Goal: Task Accomplishment & Management: Manage account settings

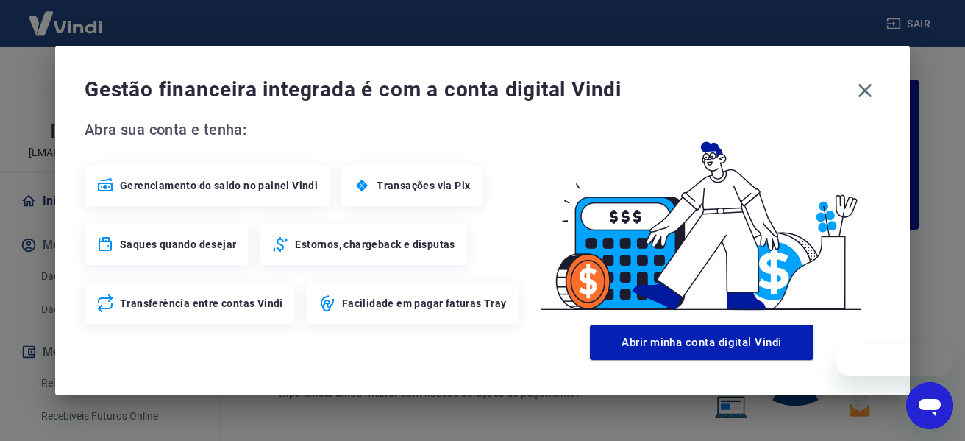
click at [884, 407] on div "Gestão financeira integrada é com a conta digital Vindi Abra sua conta e tenha:…" at bounding box center [482, 220] width 965 height 441
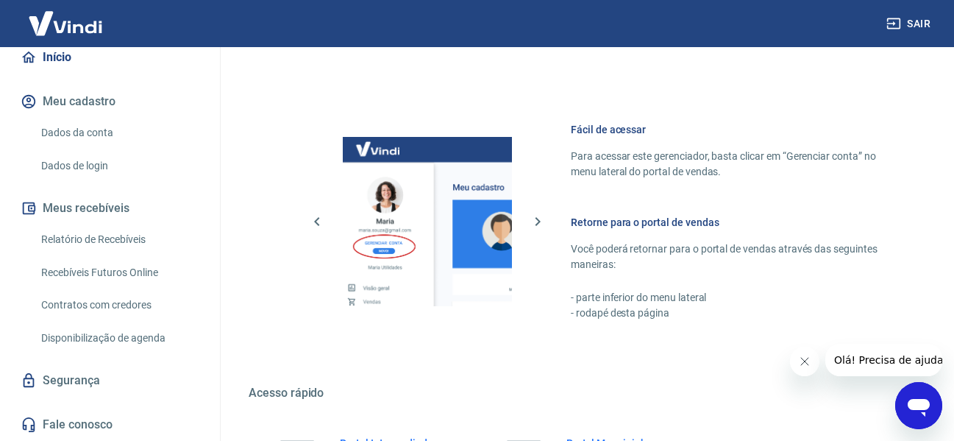
scroll to position [919, 0]
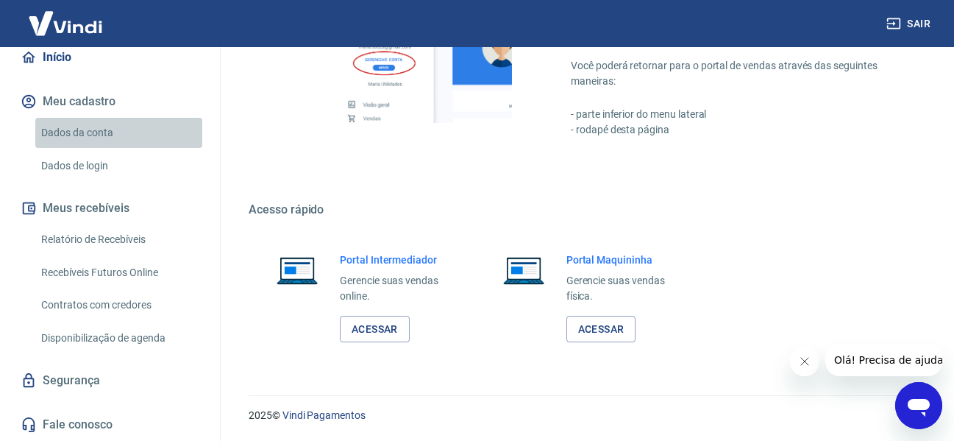
click at [122, 134] on link "Dados da conta" at bounding box center [118, 133] width 167 height 30
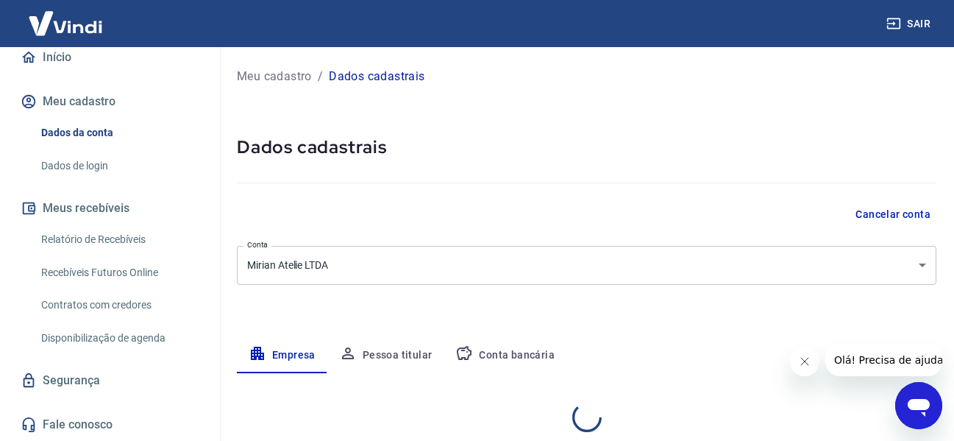
select select "AC"
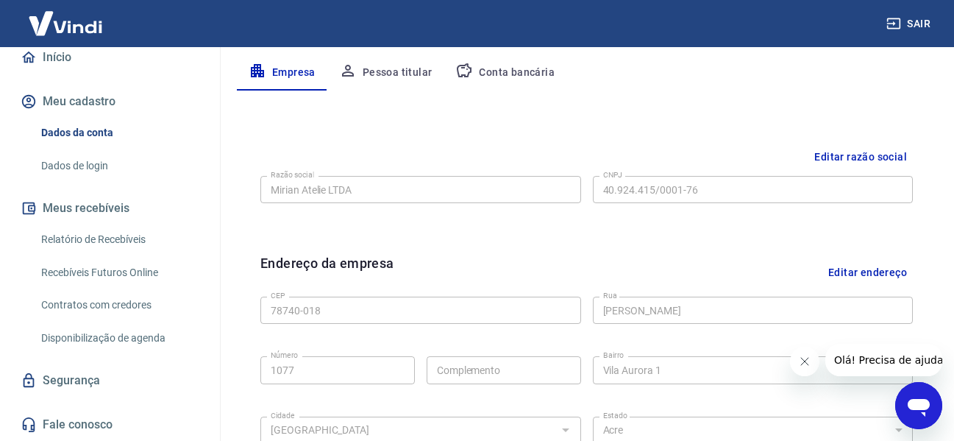
scroll to position [368, 0]
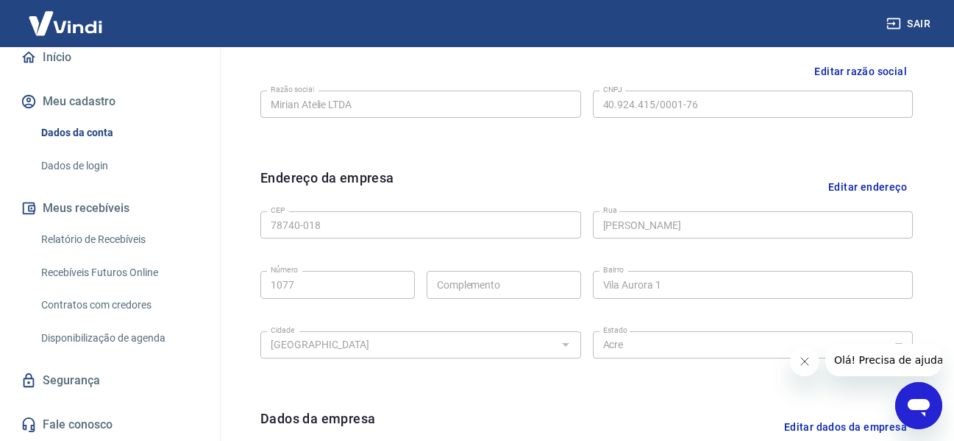
click at [938, 324] on div "Meu cadastro / Dados cadastrais Dados cadastrais Cancelar conta Conta Mirian At…" at bounding box center [586, 154] width 735 height 950
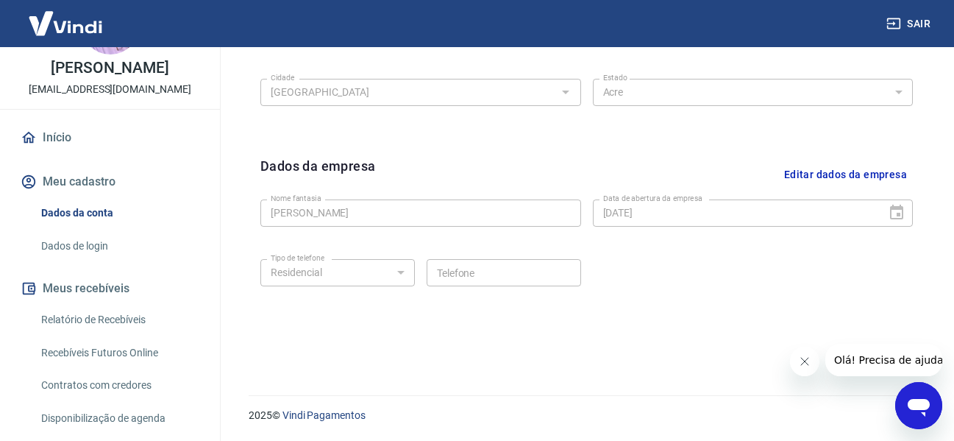
scroll to position [0, 0]
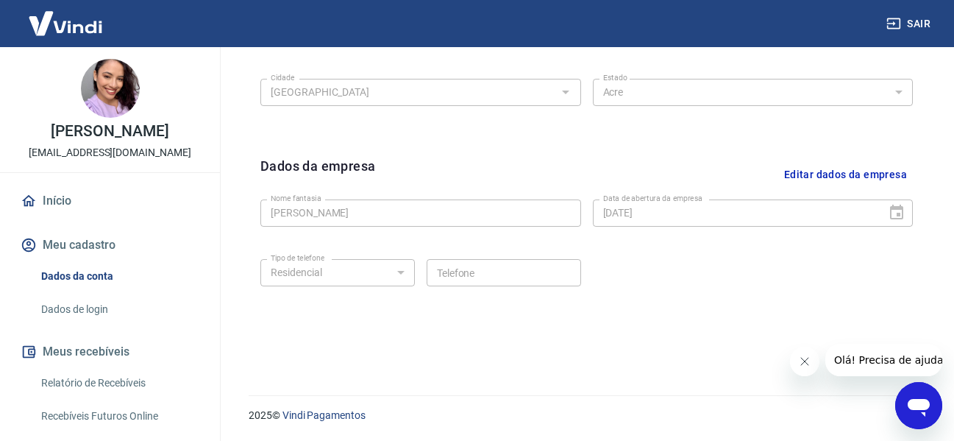
click at [40, 207] on link "Início" at bounding box center [110, 201] width 185 height 32
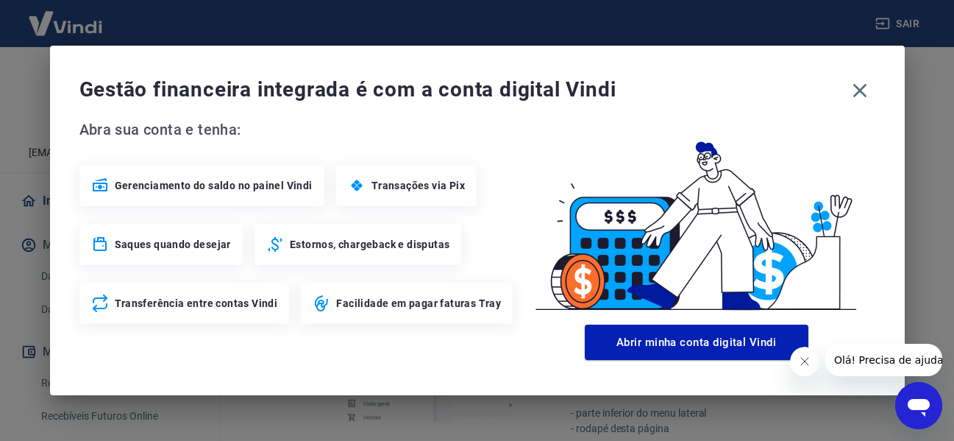
scroll to position [919, 0]
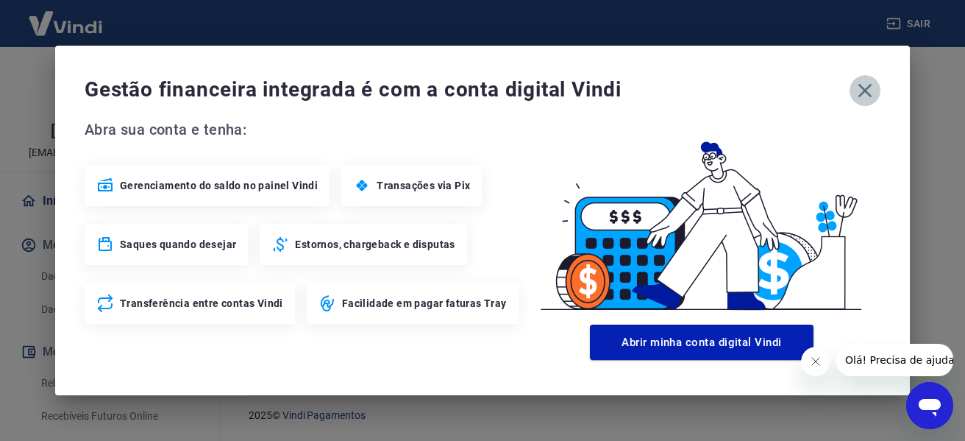
click at [866, 96] on icon "button" at bounding box center [865, 91] width 24 height 24
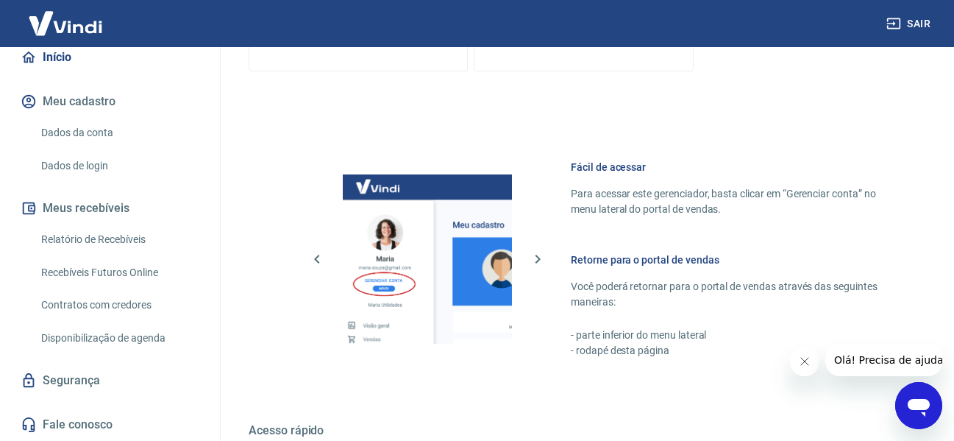
scroll to position [845, 0]
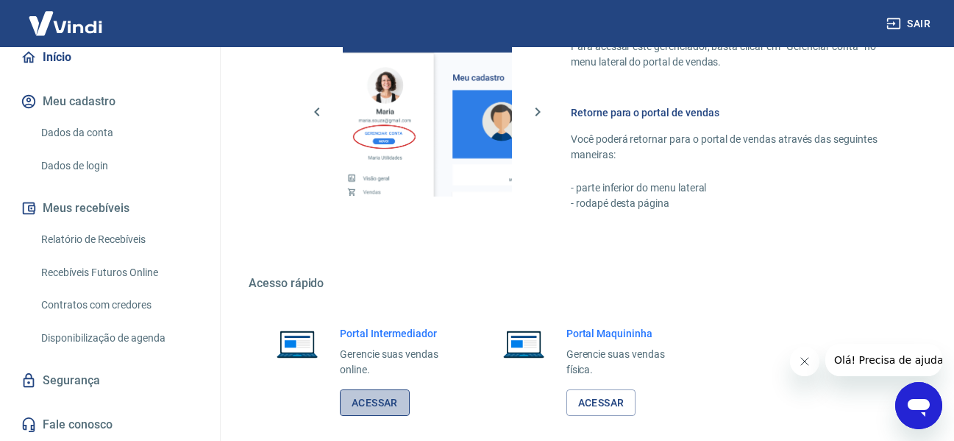
click at [388, 390] on link "Acessar" at bounding box center [375, 402] width 70 height 27
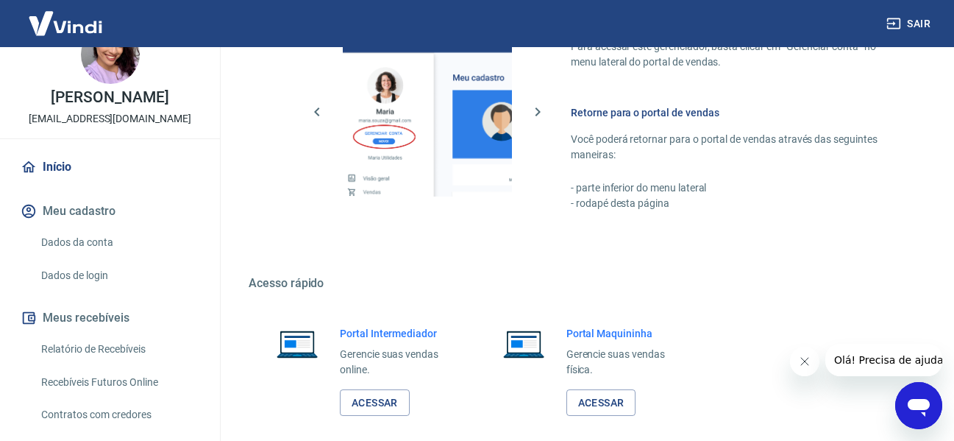
scroll to position [0, 0]
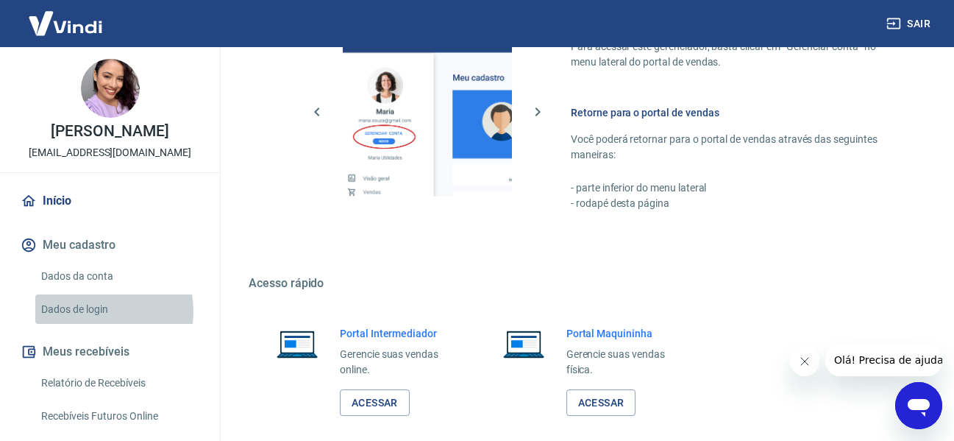
click at [105, 310] on link "Dados de login" at bounding box center [118, 309] width 167 height 30
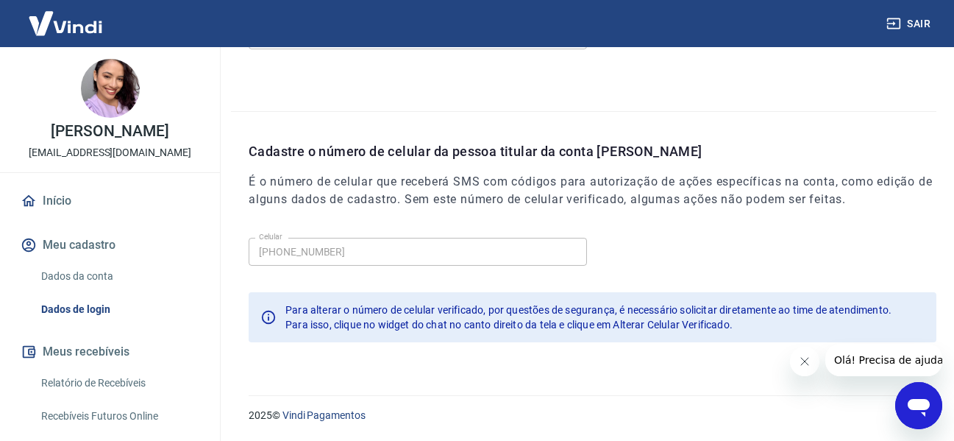
scroll to position [502, 0]
click at [120, 271] on link "Dados da conta" at bounding box center [118, 276] width 167 height 30
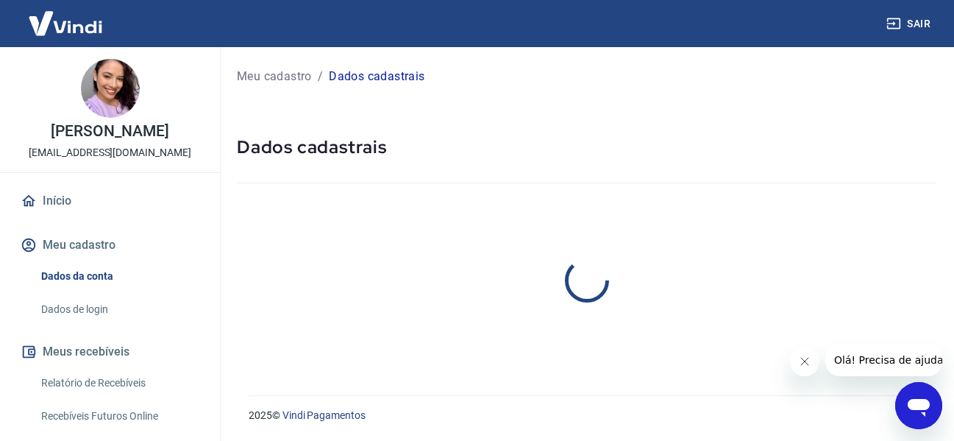
select select "AC"
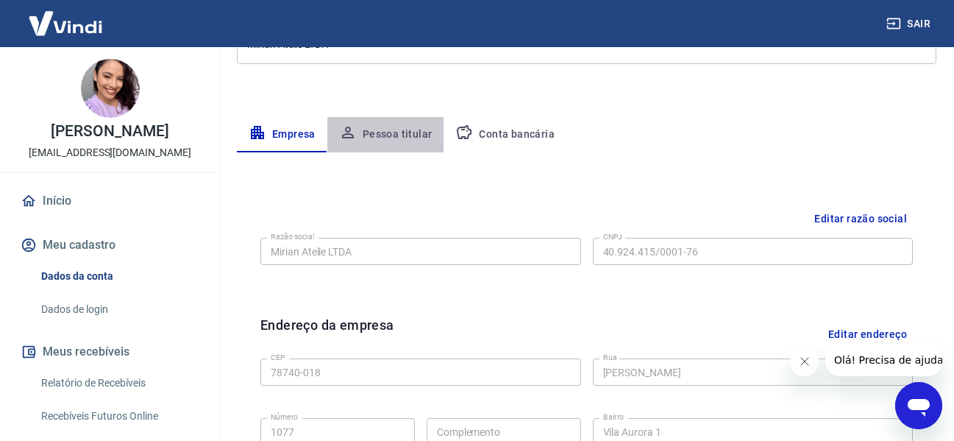
click at [386, 127] on button "Pessoa titular" at bounding box center [385, 134] width 117 height 35
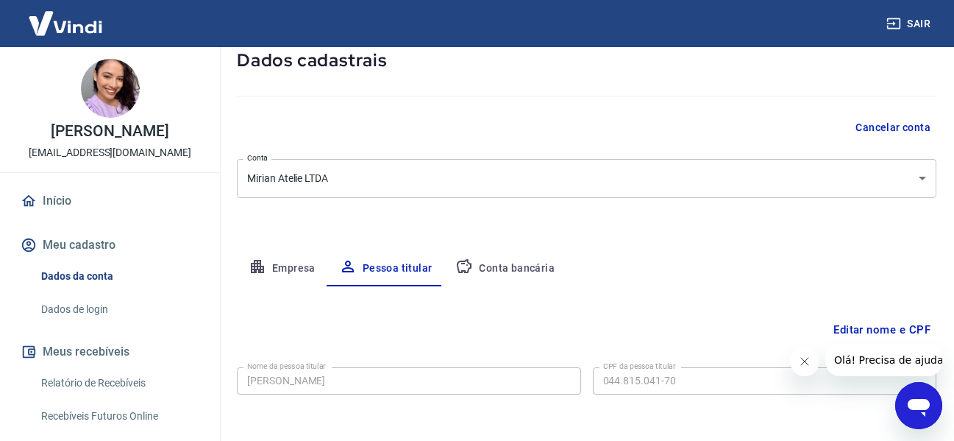
scroll to position [148, 0]
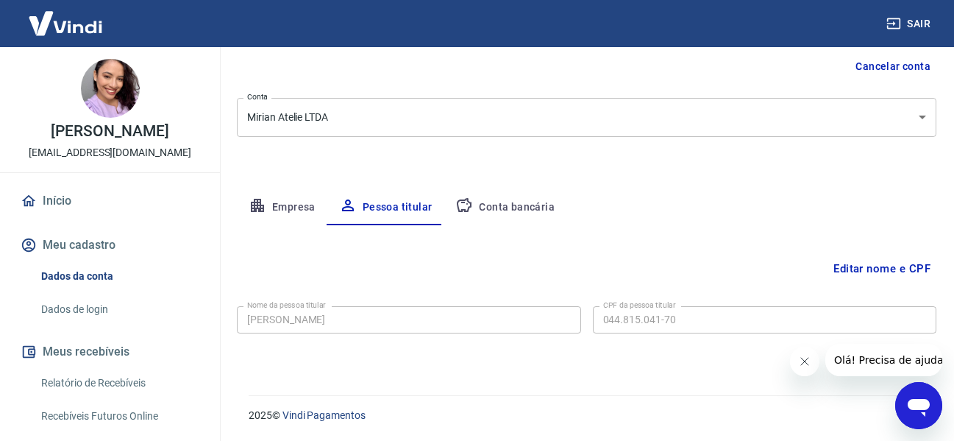
click at [531, 207] on button "Conta bancária" at bounding box center [505, 207] width 123 height 35
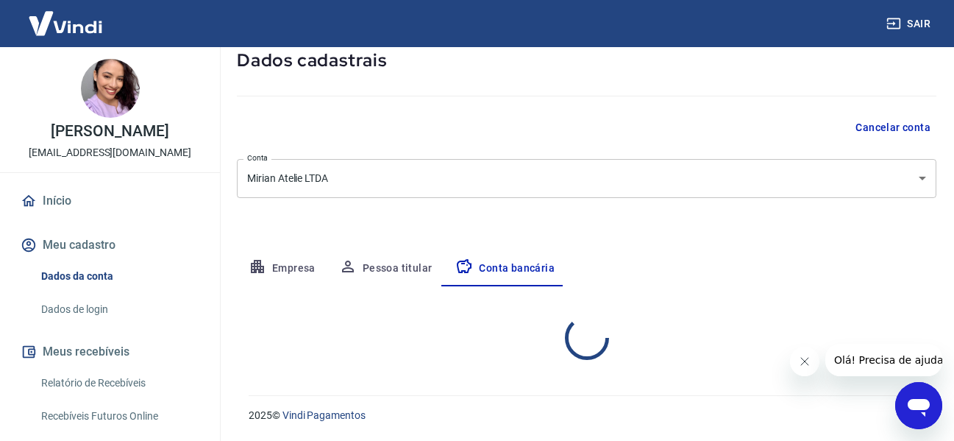
select select "1"
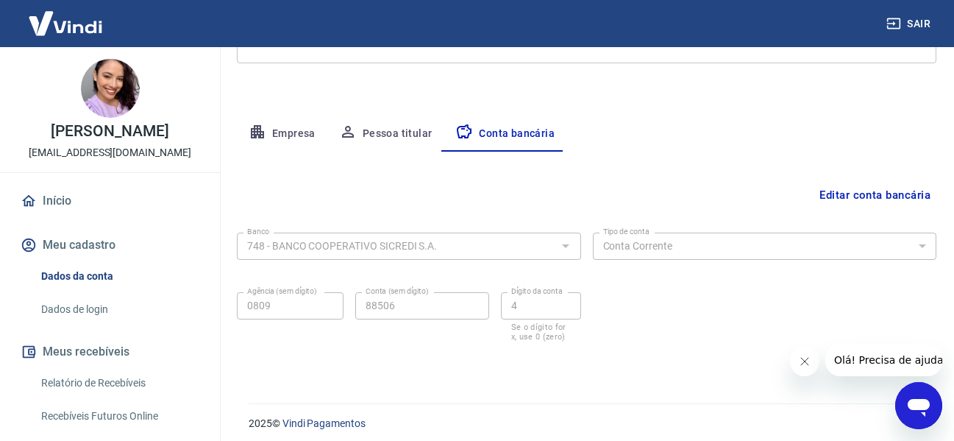
scroll to position [230, 0]
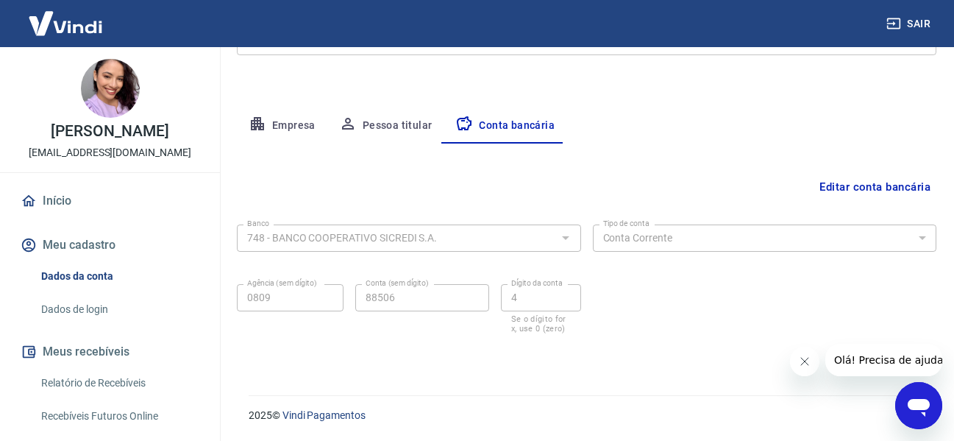
click at [299, 130] on button "Empresa" at bounding box center [282, 125] width 90 height 35
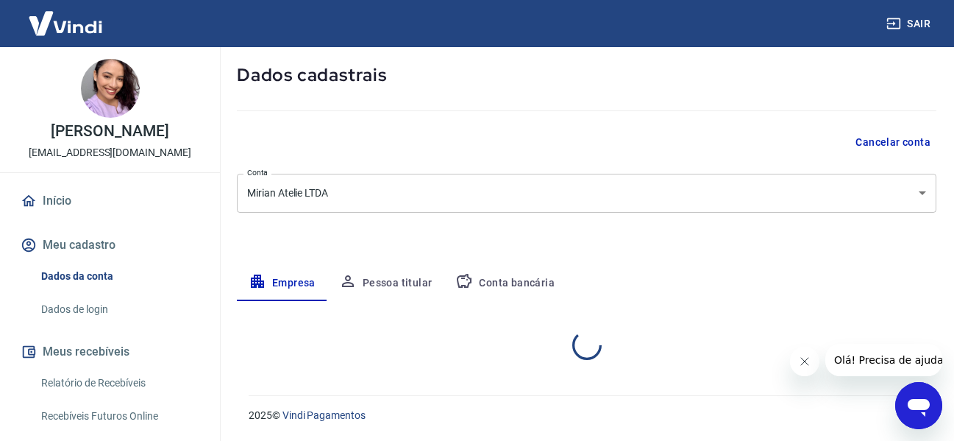
select select "AC"
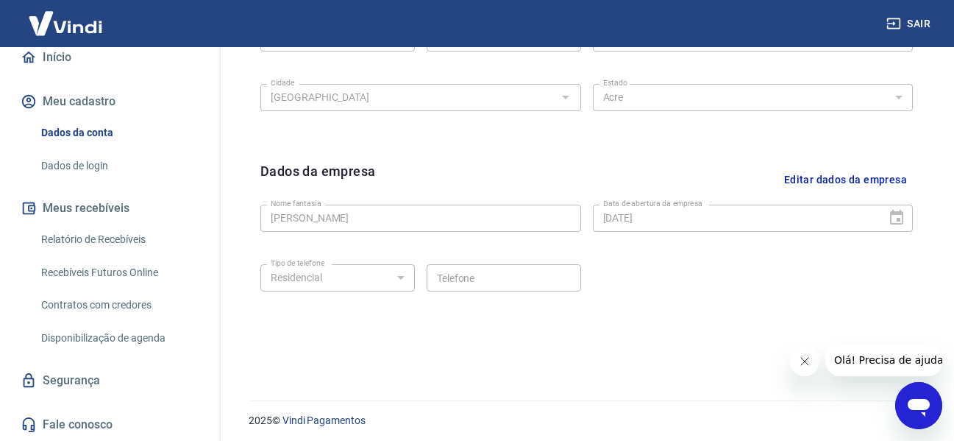
scroll to position [620, 0]
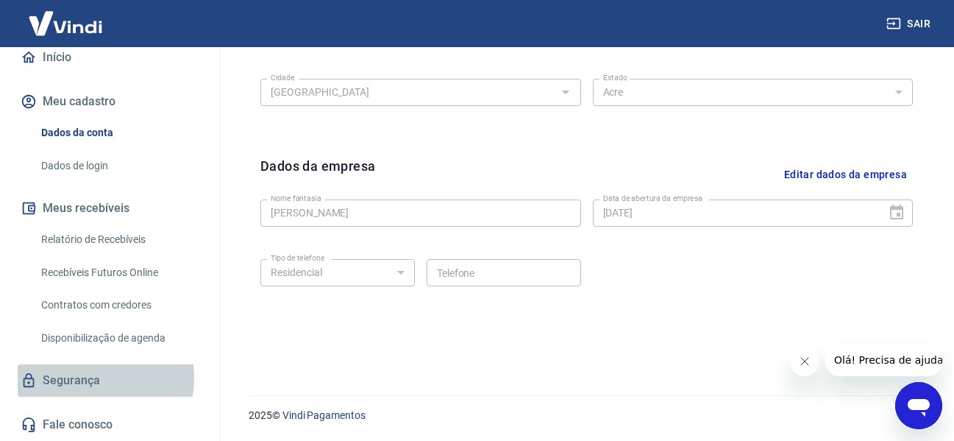
click at [85, 377] on link "Segurança" at bounding box center [110, 380] width 185 height 32
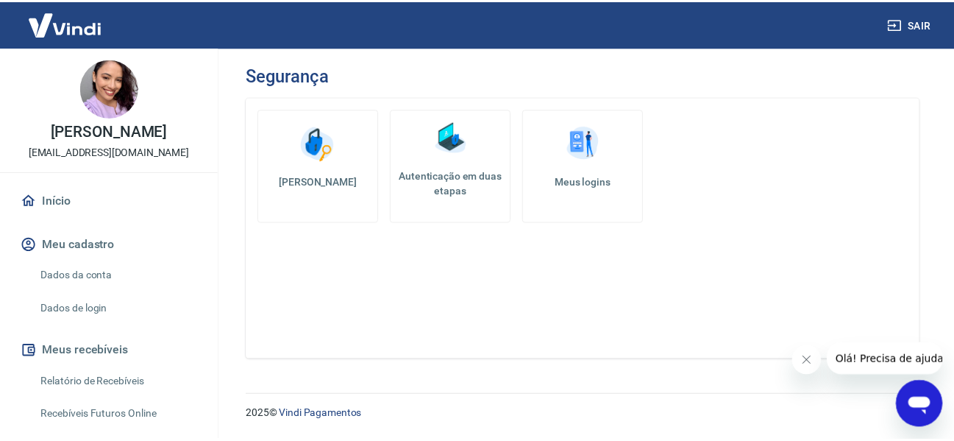
scroll to position [74, 0]
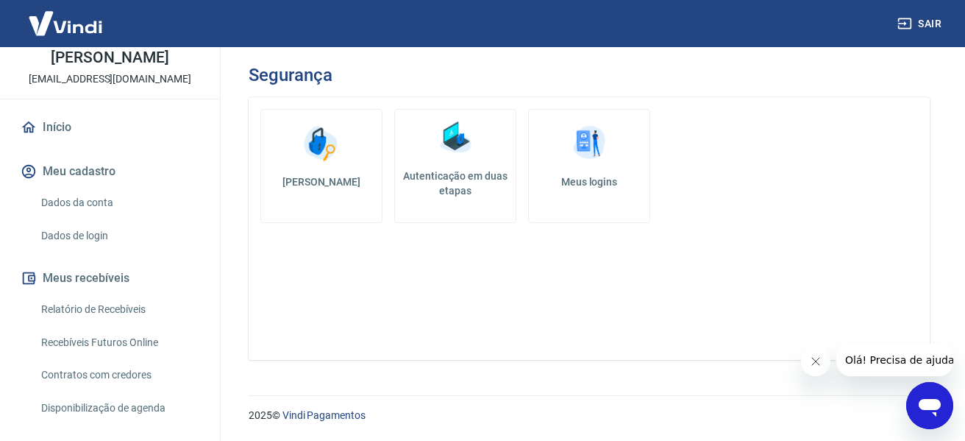
click at [96, 194] on link "Dados da conta" at bounding box center [118, 203] width 167 height 30
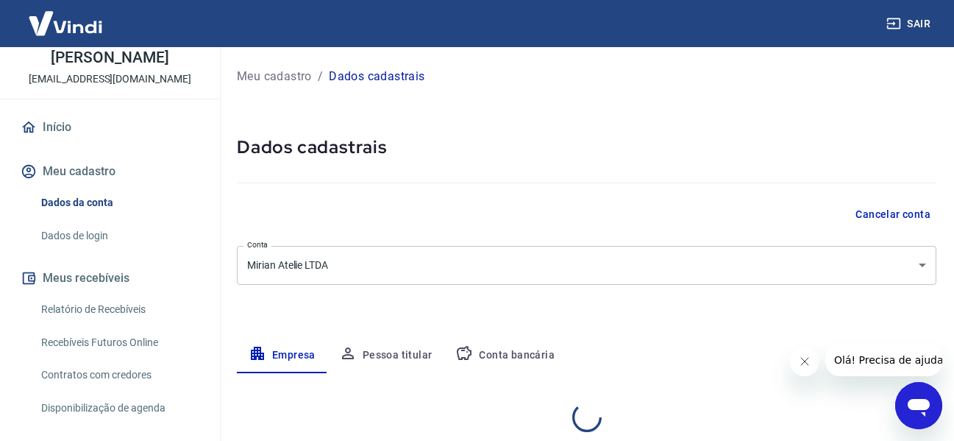
select select "AC"
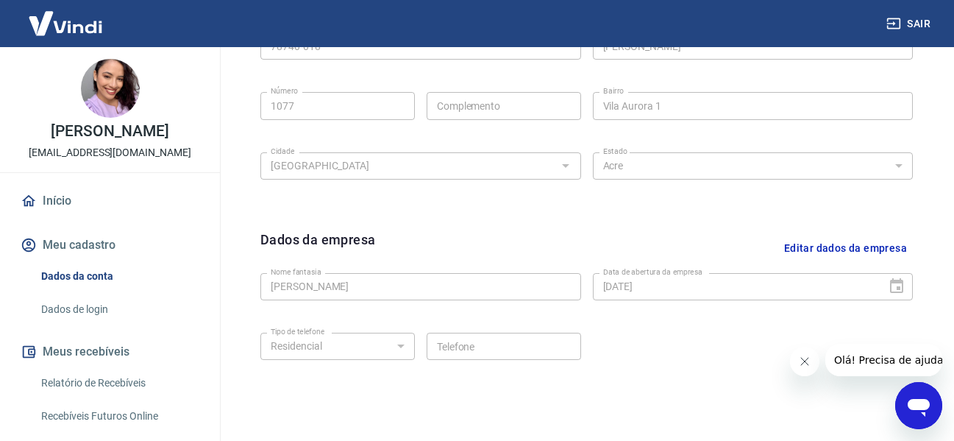
click at [933, 100] on div "Editar razão social Razão social Mirian Atelie LTDA Razão social CNPJ 40.924.41…" at bounding box center [587, 144] width 700 height 577
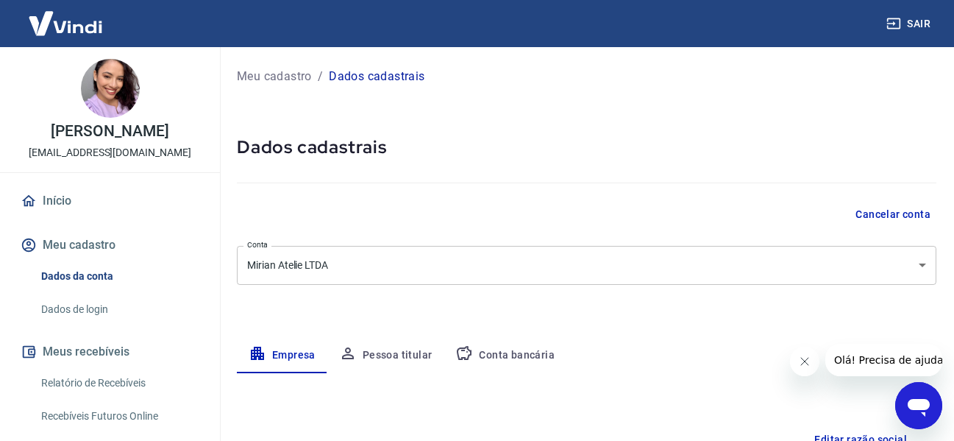
click at [281, 77] on p "Meu cadastro" at bounding box center [274, 77] width 75 height 18
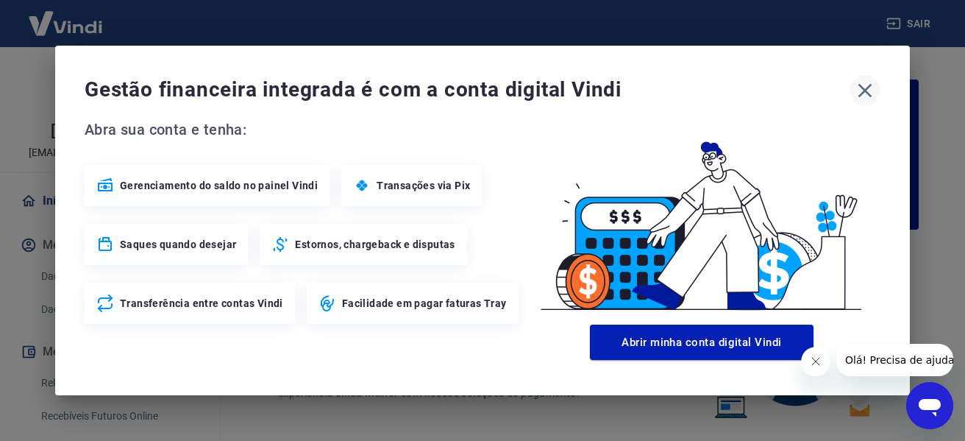
click at [864, 82] on icon "button" at bounding box center [865, 91] width 24 height 24
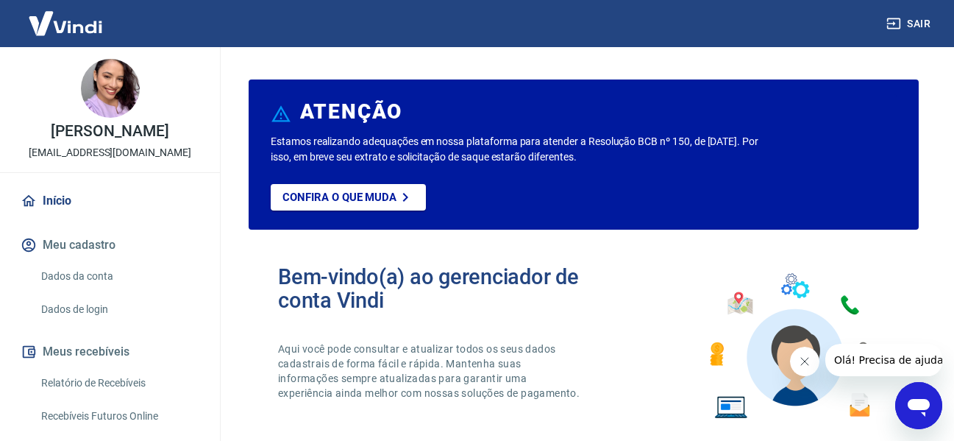
click at [803, 363] on icon "Fechar mensagem da empresa" at bounding box center [804, 361] width 12 height 12
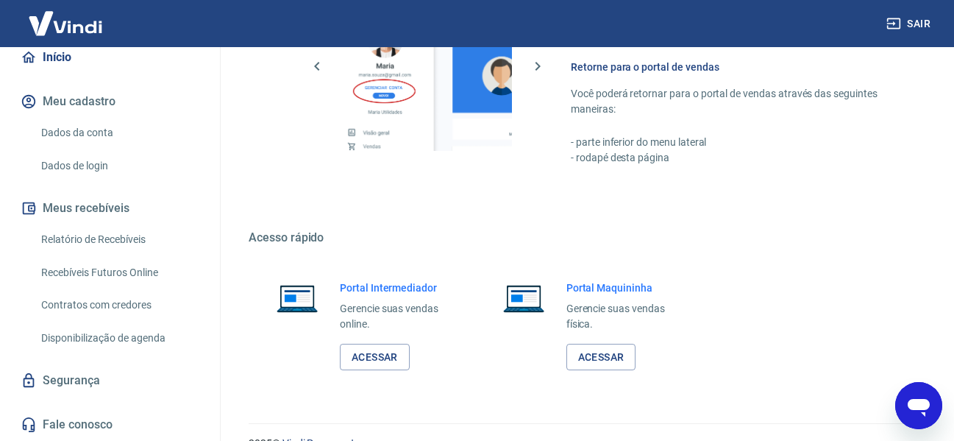
scroll to position [919, 0]
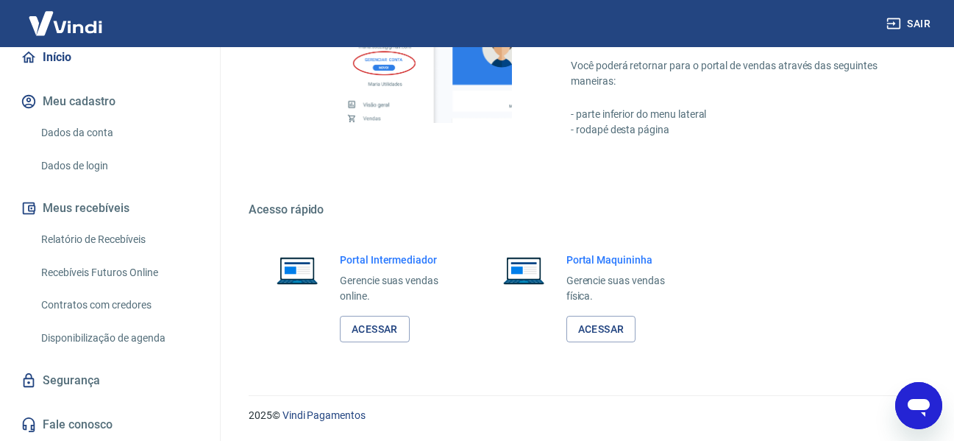
click at [905, 23] on button "Sair" at bounding box center [909, 23] width 53 height 27
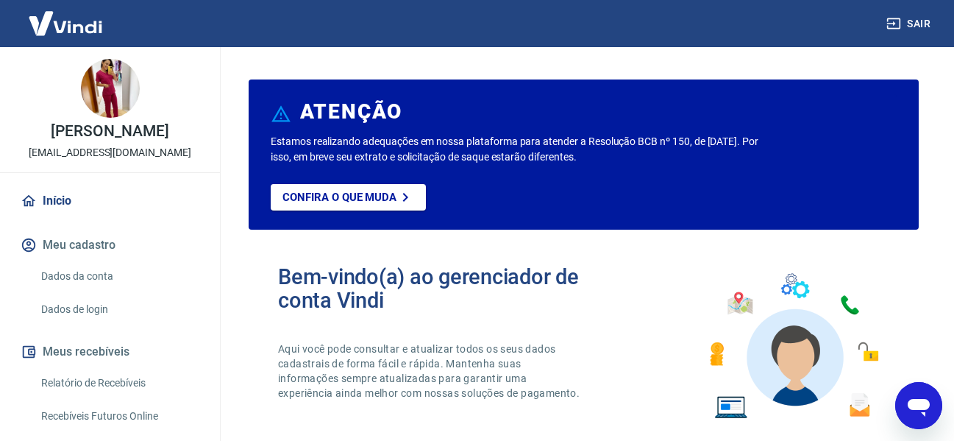
click at [870, 23] on div "Sair" at bounding box center [477, 23] width 954 height 47
drag, startPoint x: 870, startPoint y: 23, endPoint x: 896, endPoint y: 23, distance: 25.7
click at [871, 23] on div "Sair" at bounding box center [477, 23] width 954 height 47
click at [896, 23] on icon "button" at bounding box center [893, 23] width 15 height 15
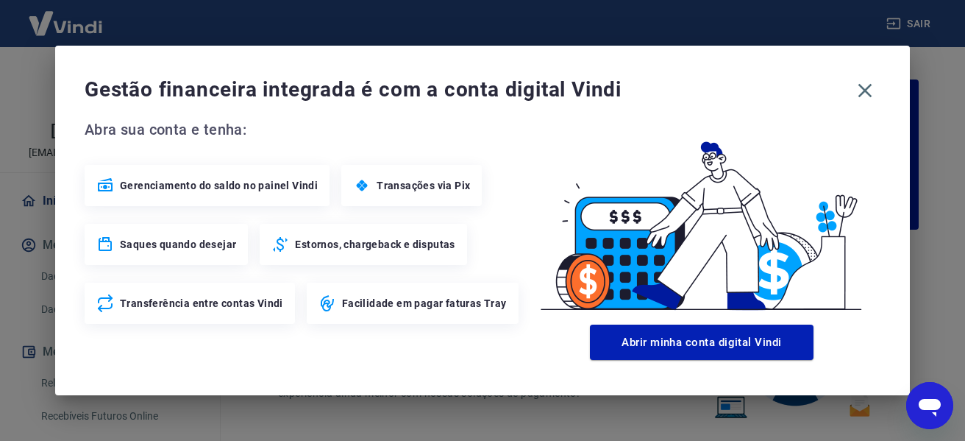
click at [878, 99] on div "Gestão financeira integrada é com a conta digital Vindi" at bounding box center [483, 90] width 796 height 31
click at [867, 94] on icon "button" at bounding box center [865, 91] width 24 height 24
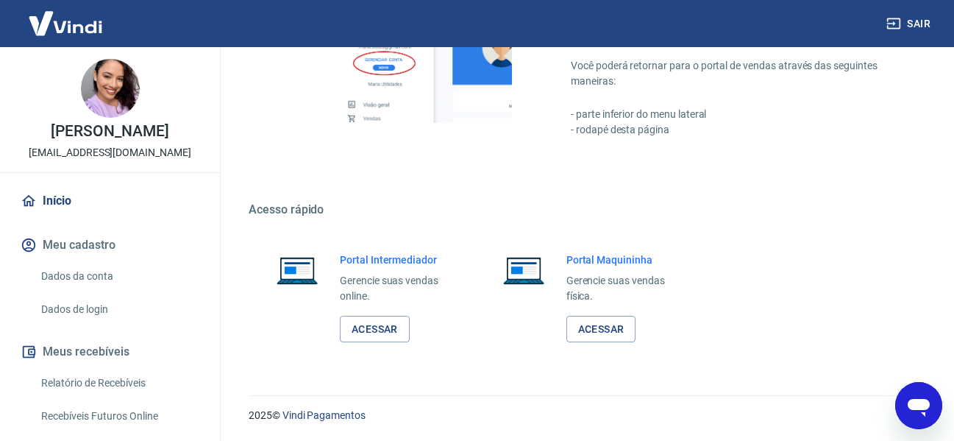
scroll to position [919, 0]
click at [396, 335] on link "Acessar" at bounding box center [375, 329] width 70 height 27
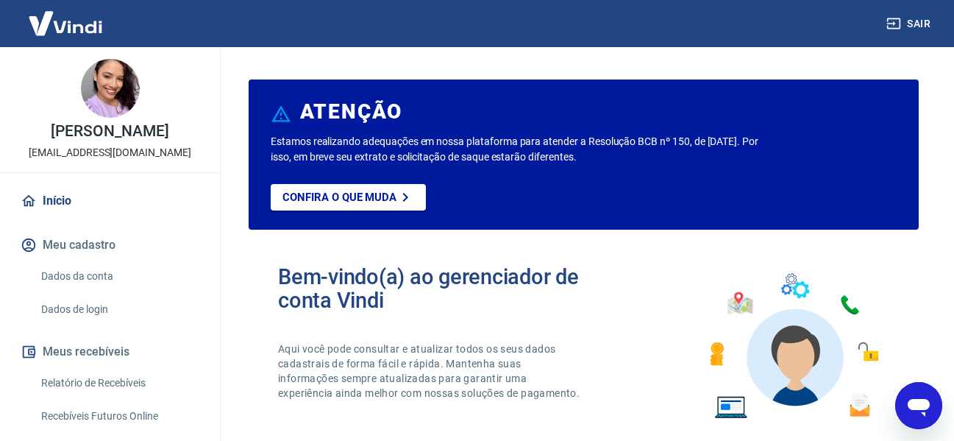
drag, startPoint x: 872, startPoint y: 267, endPoint x: 289, endPoint y: 41, distance: 624.8
click at [872, 267] on img at bounding box center [793, 346] width 193 height 163
click at [71, 187] on link "Início" at bounding box center [110, 201] width 185 height 32
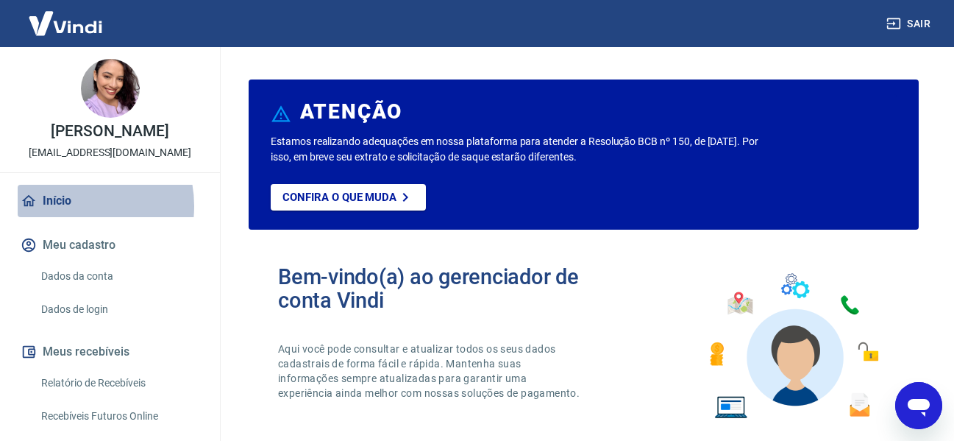
click at [68, 206] on link "Início" at bounding box center [110, 201] width 185 height 32
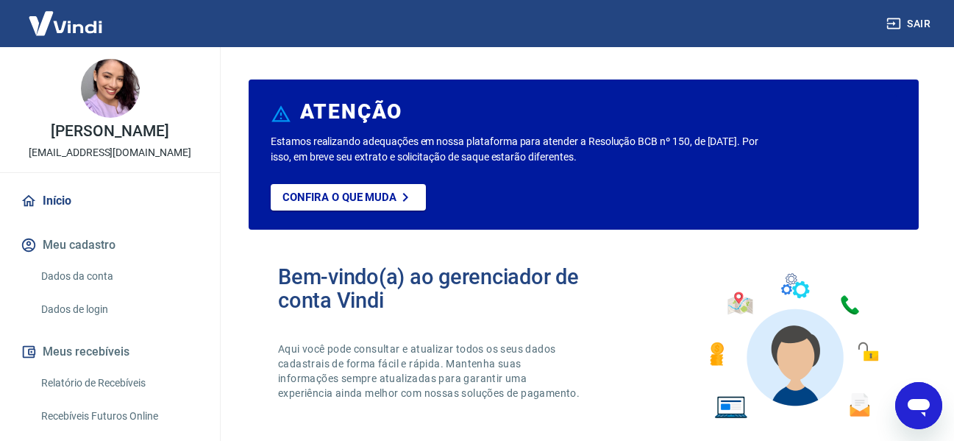
click at [99, 90] on img at bounding box center [110, 88] width 59 height 59
click at [57, 40] on img at bounding box center [66, 23] width 96 height 45
click at [51, 26] on img at bounding box center [66, 23] width 96 height 45
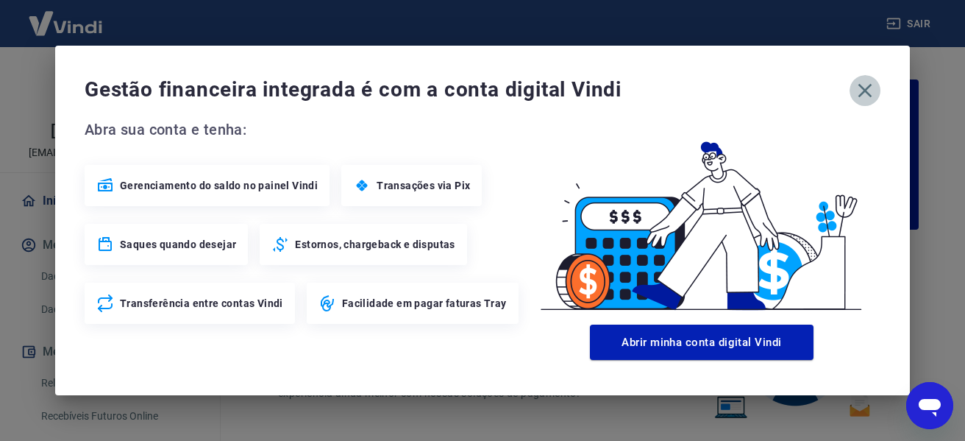
click at [875, 96] on icon "button" at bounding box center [865, 91] width 24 height 24
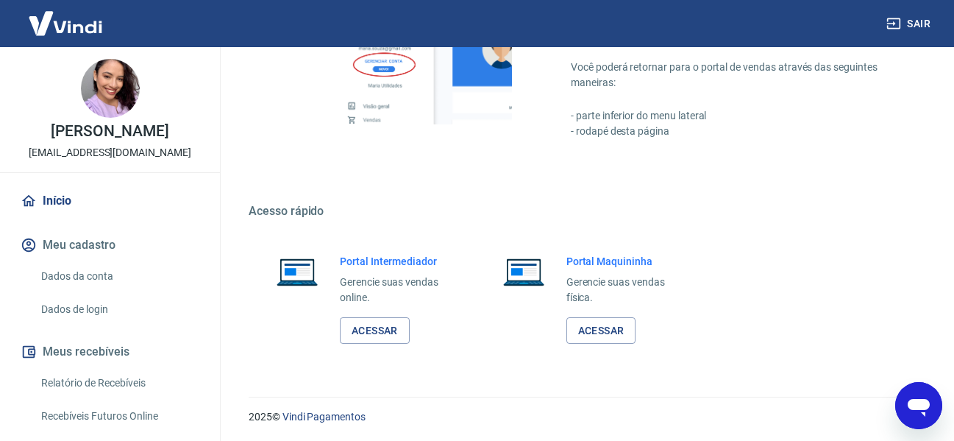
scroll to position [919, 0]
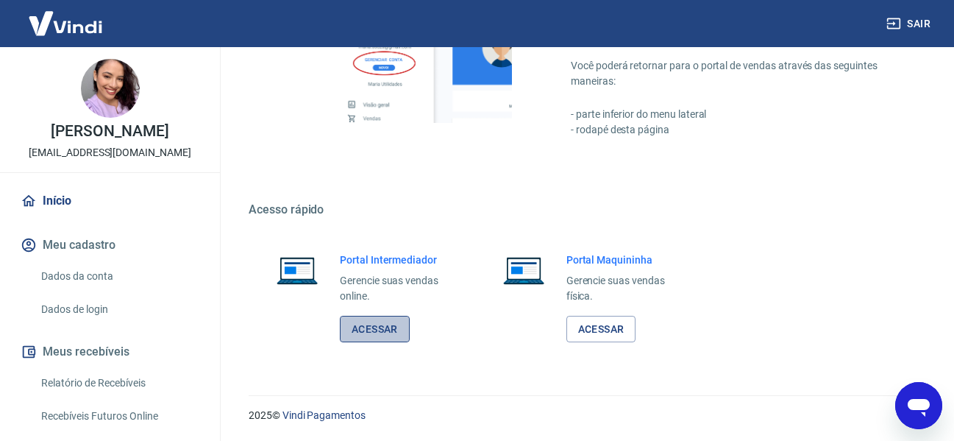
click at [389, 332] on link "Acessar" at bounding box center [375, 329] width 70 height 27
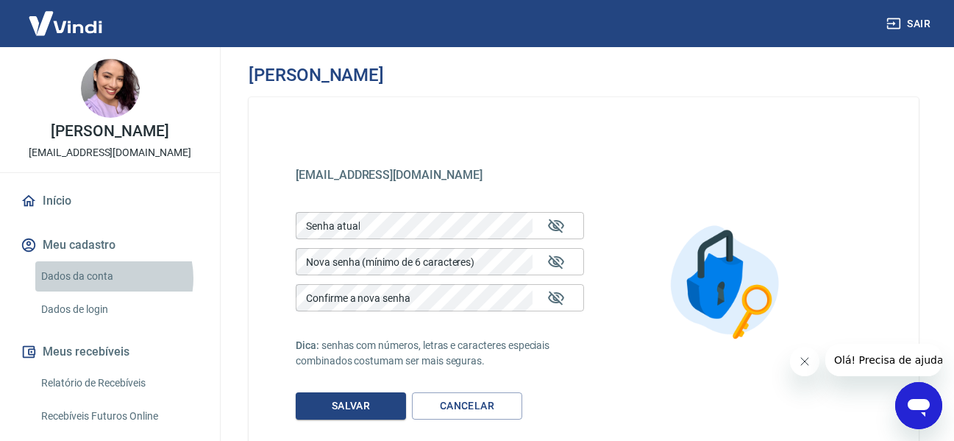
click at [102, 278] on link "Dados da conta" at bounding box center [118, 276] width 167 height 30
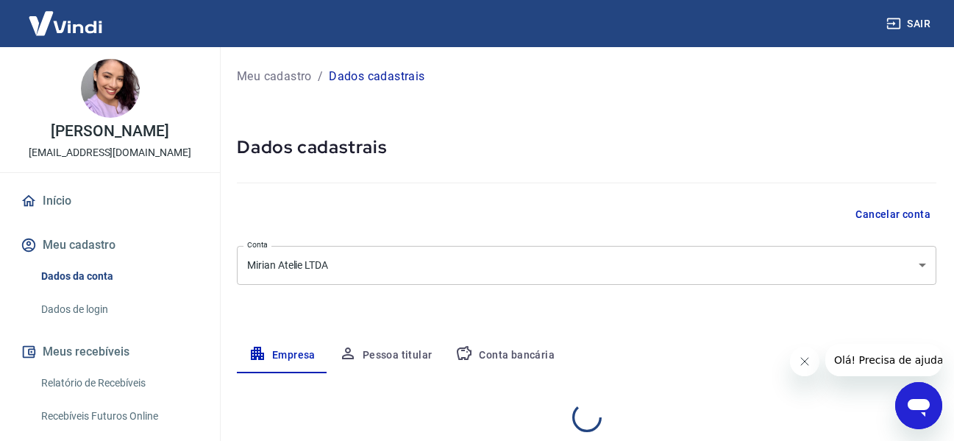
select select "AC"
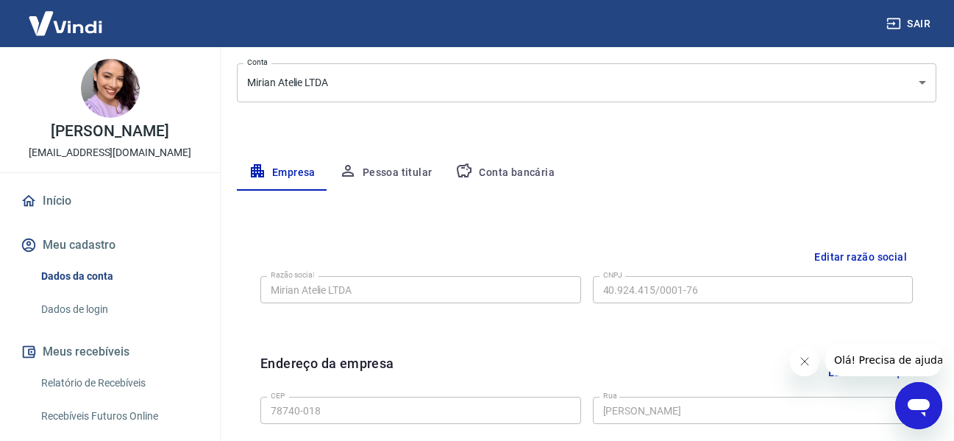
scroll to position [221, 0]
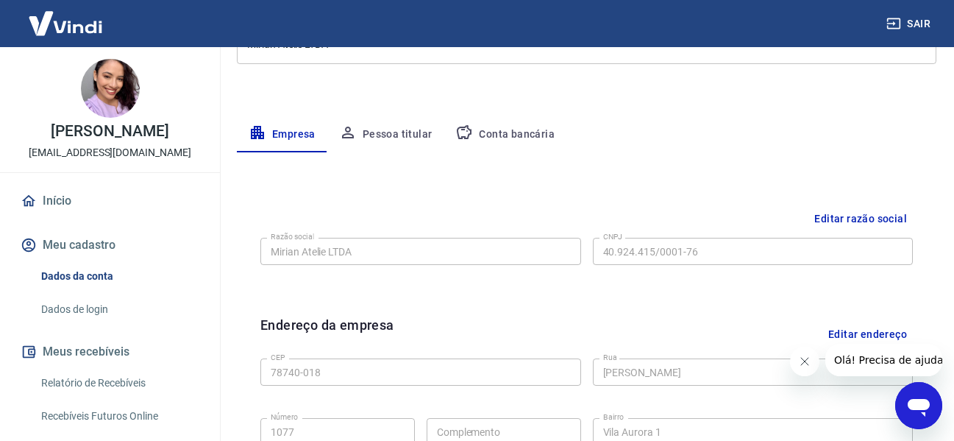
click at [518, 117] on button "Conta bancária" at bounding box center [505, 134] width 123 height 35
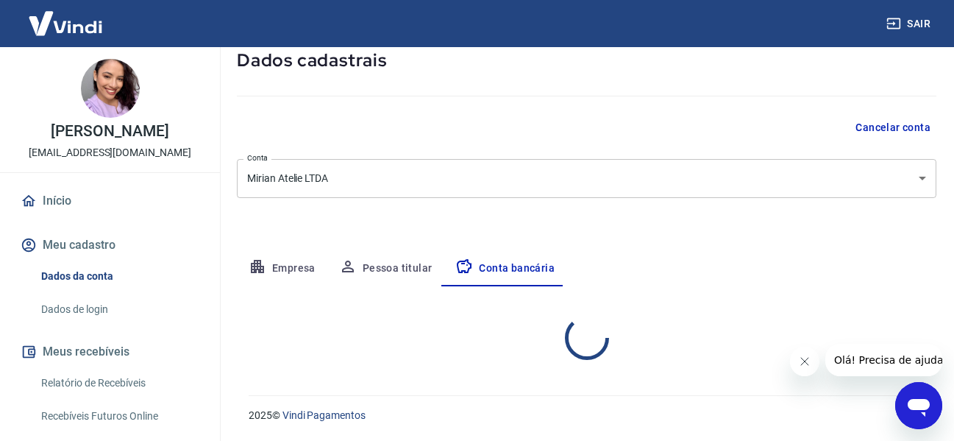
select select "1"
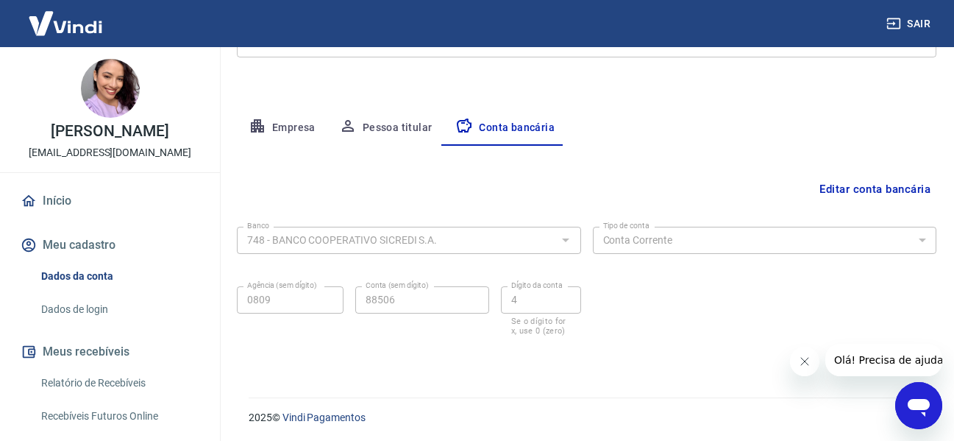
scroll to position [230, 0]
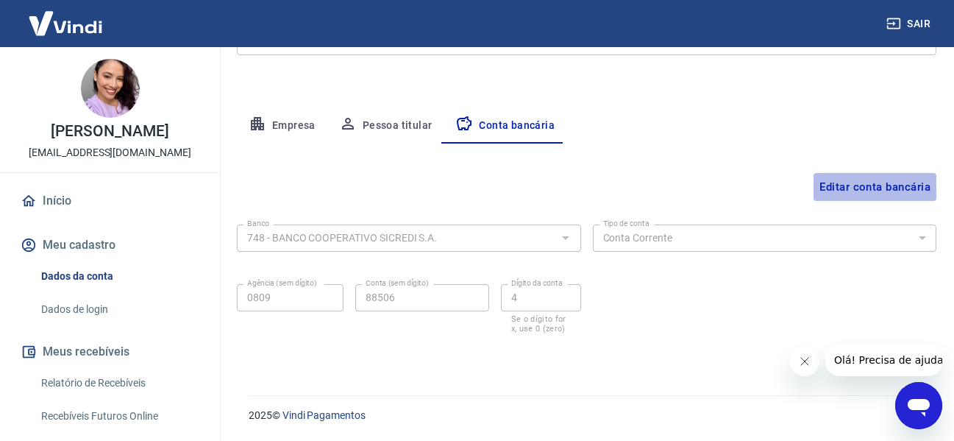
click at [841, 182] on button "Editar conta bancária" at bounding box center [875, 187] width 123 height 28
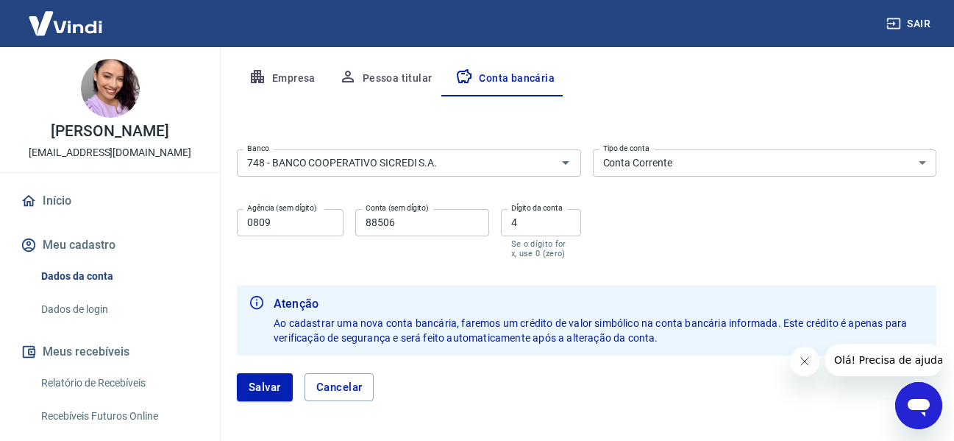
scroll to position [335, 0]
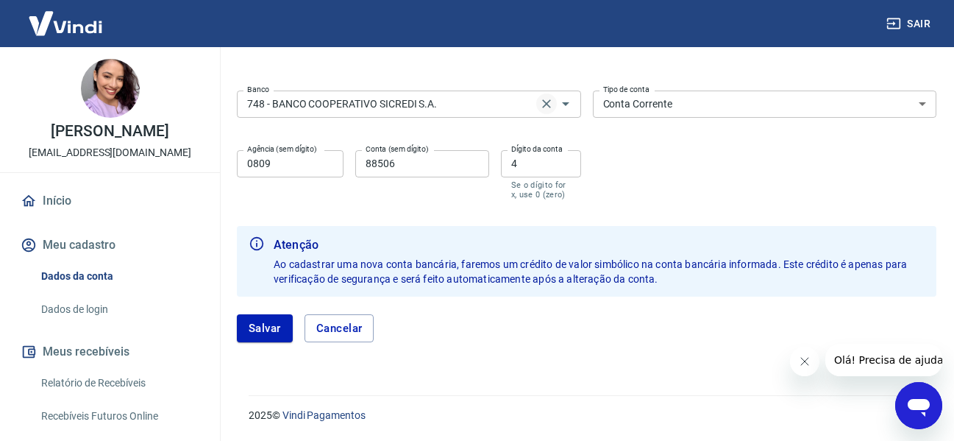
click at [547, 102] on icon "Clear" at bounding box center [546, 103] width 15 height 15
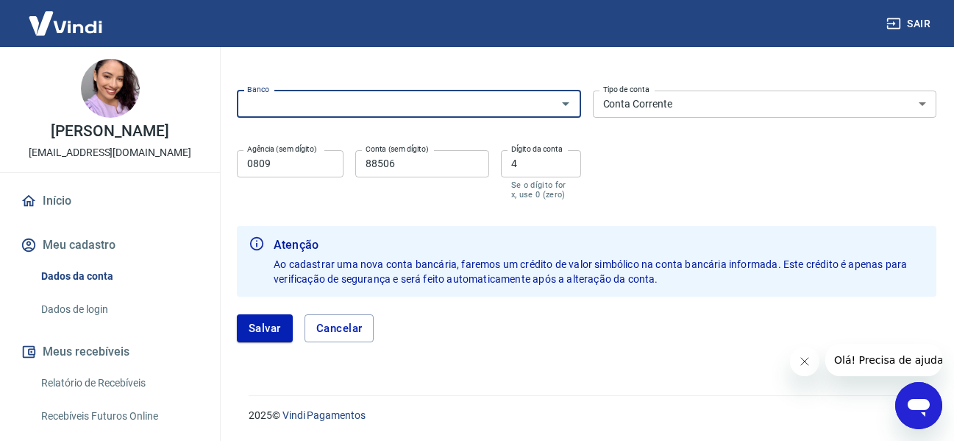
click at [644, 108] on select "Conta Corrente Conta Poupança" at bounding box center [765, 103] width 344 height 27
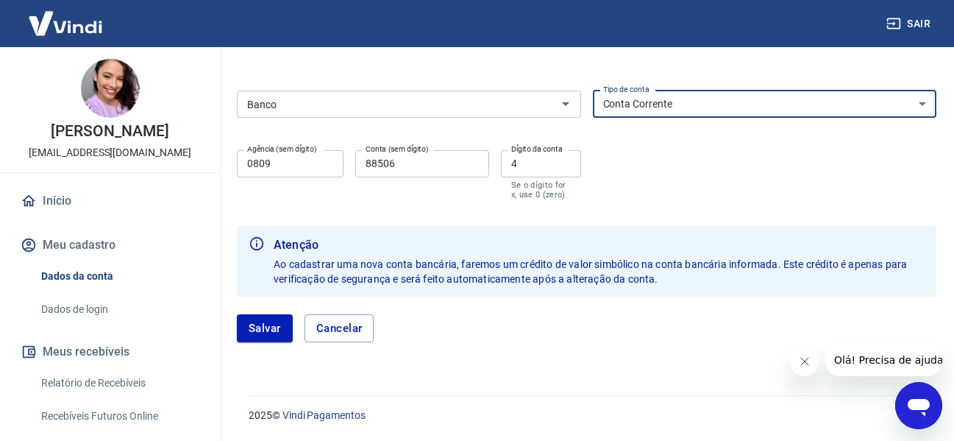
click at [461, 108] on input "Banco" at bounding box center [396, 104] width 311 height 18
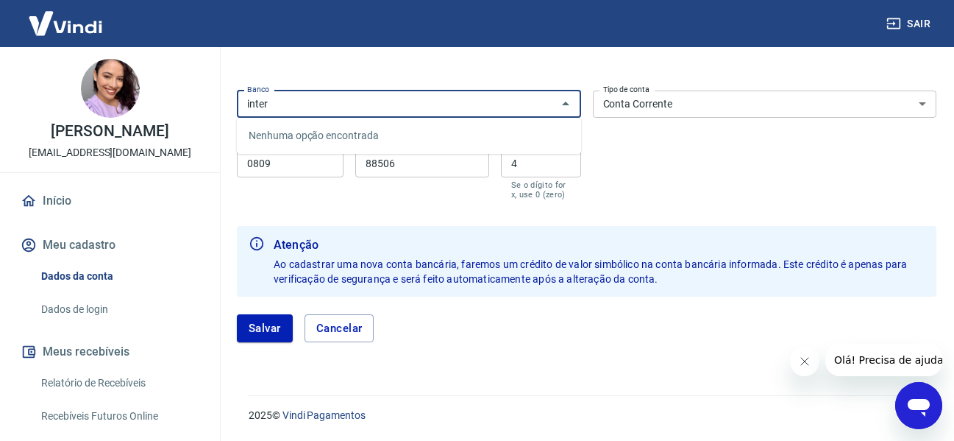
click at [457, 118] on div "Nenhuma opção encontrada" at bounding box center [409, 136] width 344 height 36
click at [457, 111] on input "inter" at bounding box center [396, 104] width 311 height 18
click at [374, 132] on li "077 - BANCO INTERMEDIUM S.A." at bounding box center [409, 136] width 344 height 24
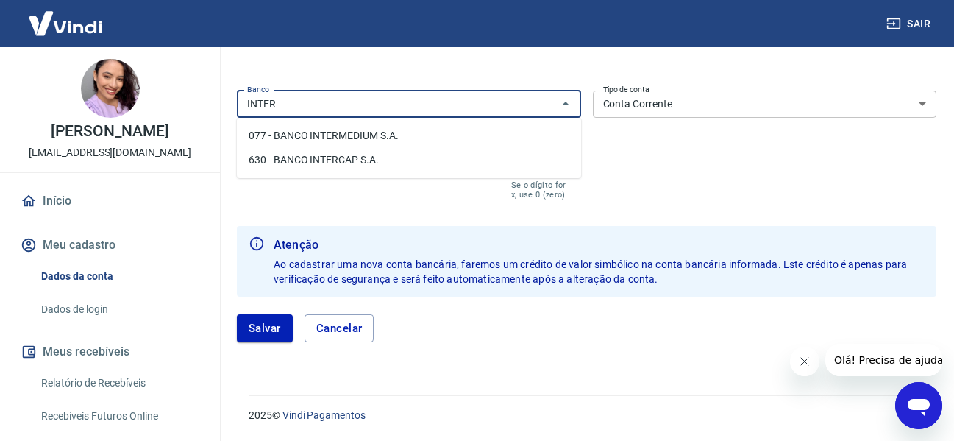
type input "077 - BANCO INTERMEDIUM S.A."
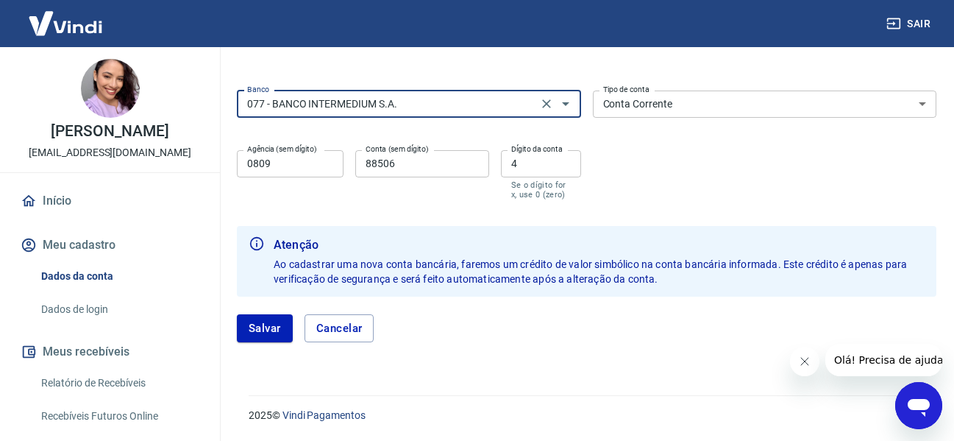
click at [339, 117] on div "077 - BANCO INTERMEDIUM S.A. Banco" at bounding box center [409, 103] width 344 height 27
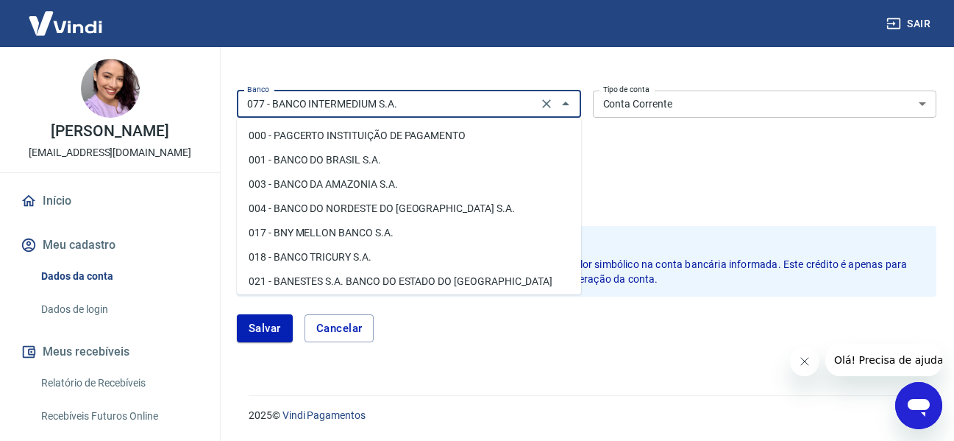
scroll to position [242, 0]
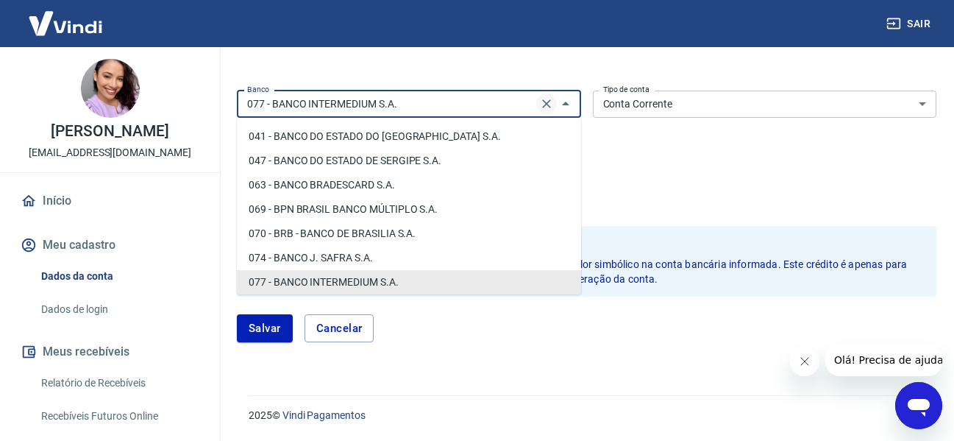
click at [546, 101] on icon "Clear" at bounding box center [546, 103] width 15 height 15
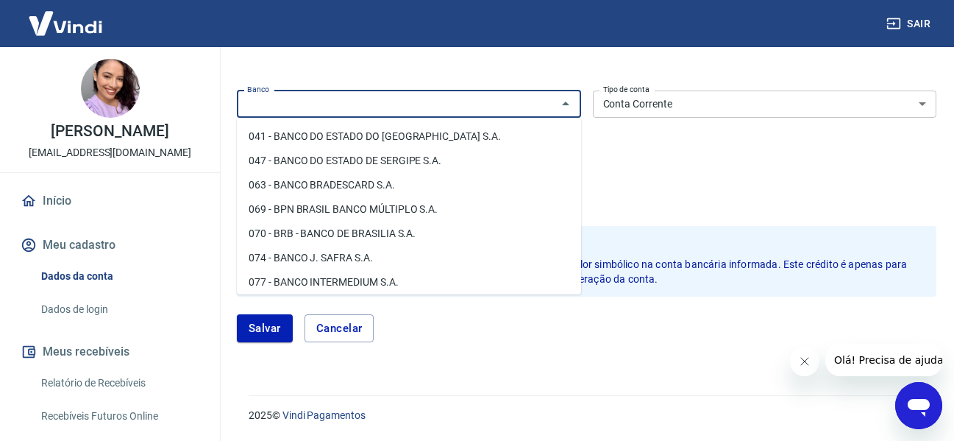
scroll to position [0, 0]
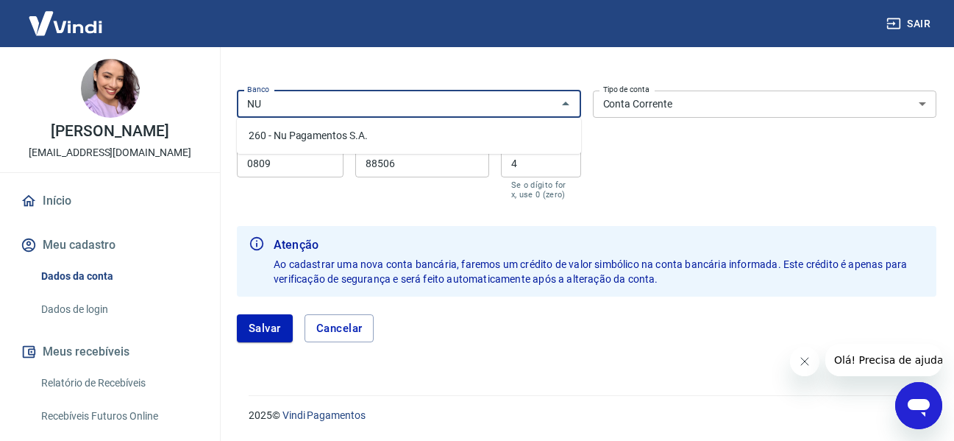
click at [368, 104] on input "NU" at bounding box center [396, 104] width 311 height 18
click at [373, 127] on li "077 - BANCO INTERMEDIUM S.A." at bounding box center [409, 136] width 344 height 24
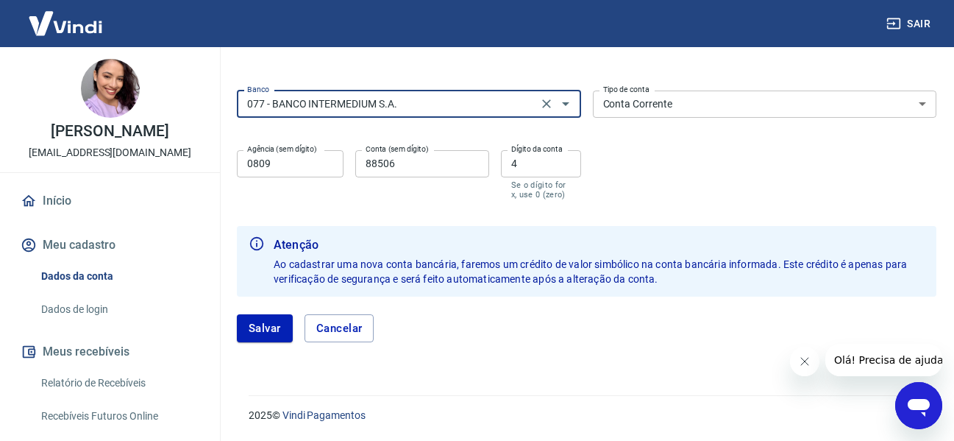
type input "077 - BANCO INTERMEDIUM S.A."
click at [308, 166] on input "0809" at bounding box center [290, 163] width 107 height 27
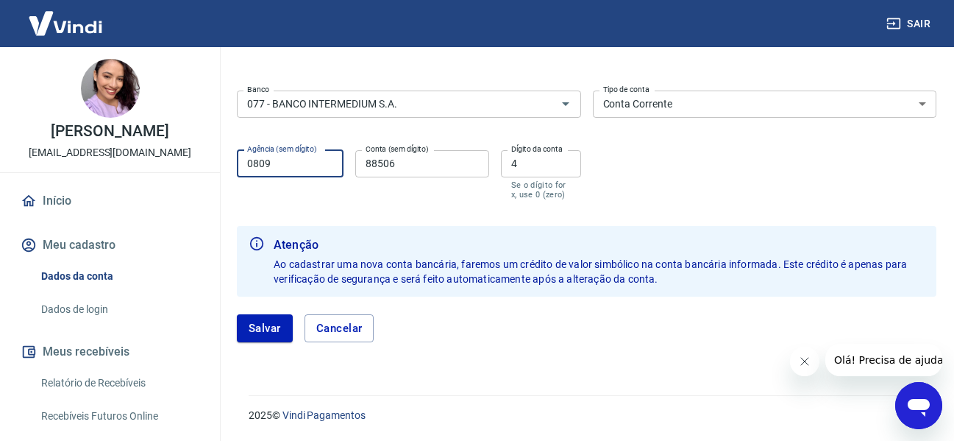
click at [308, 166] on input "0809" at bounding box center [290, 163] width 107 height 27
type input "0001"
click at [429, 168] on input "88506" at bounding box center [421, 163] width 133 height 27
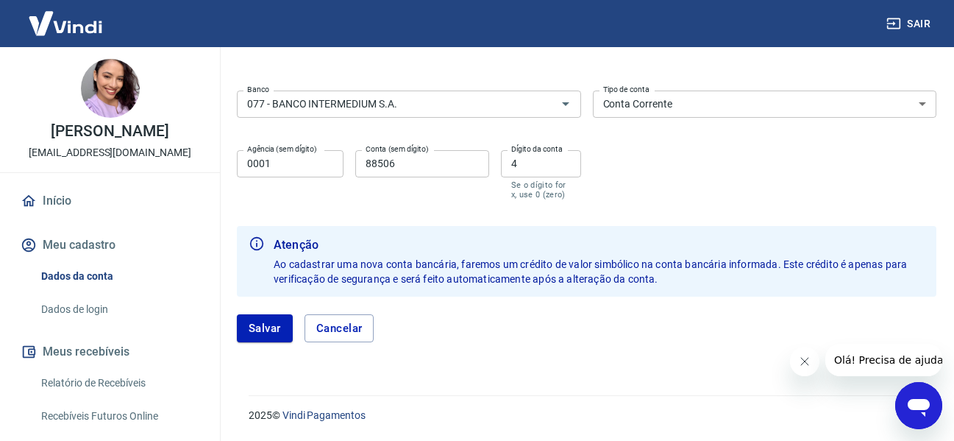
drag, startPoint x: 830, startPoint y: 320, endPoint x: 607, endPoint y: 319, distance: 223.6
click at [830, 320] on div "[PERSON_NAME]" at bounding box center [587, 328] width 700 height 28
